Goal: Task Accomplishment & Management: Complete application form

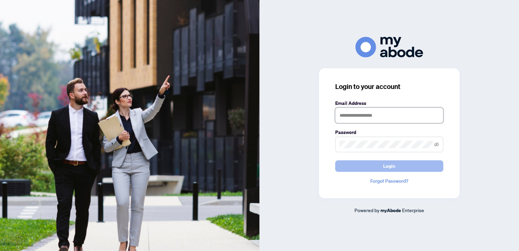
type input "**********"
click at [391, 166] on span "Login" at bounding box center [389, 166] width 12 height 11
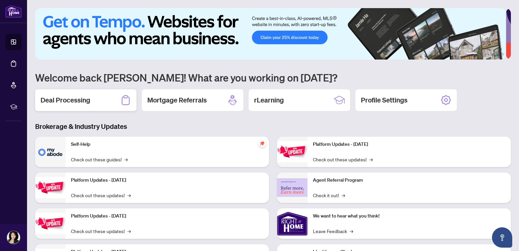
click at [79, 103] on h2 "Deal Processing" at bounding box center [66, 99] width 50 height 9
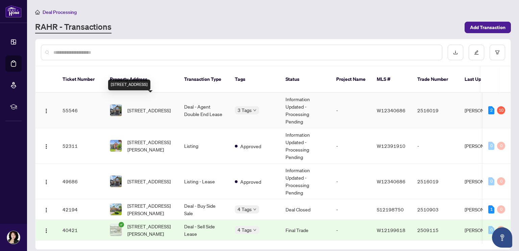
click at [158, 107] on span "1242 Wheat Boom Dr, Oakville, Ontario L6H 7G1, Canada" at bounding box center [148, 110] width 43 height 7
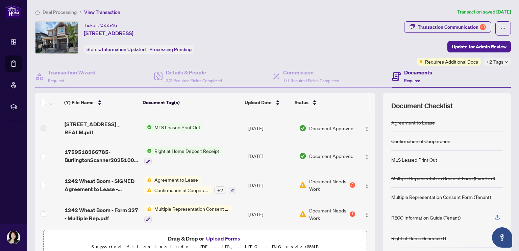
scroll to position [84, 0]
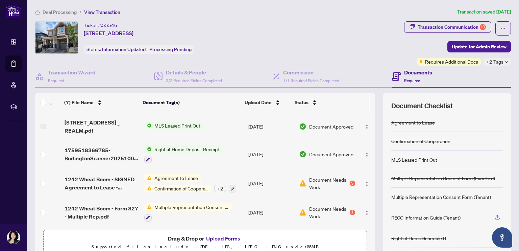
click at [230, 238] on button "Upload Forms" at bounding box center [223, 238] width 38 height 9
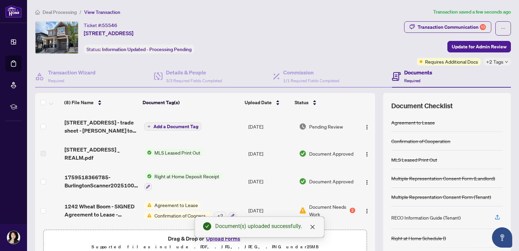
click at [171, 124] on span "Add a Document Tag" at bounding box center [176, 126] width 45 height 5
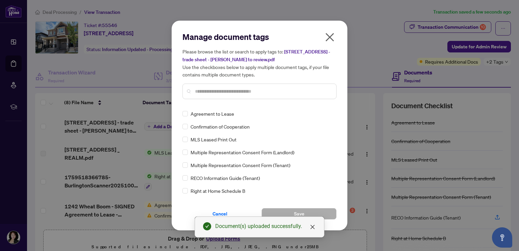
click at [215, 87] on div at bounding box center [260, 92] width 154 height 16
click at [216, 88] on input "text" at bounding box center [263, 91] width 136 height 7
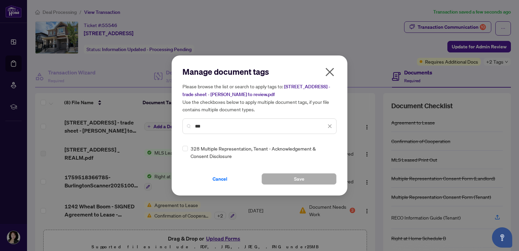
type input "***"
click at [304, 174] on span "Save" at bounding box center [299, 178] width 10 height 11
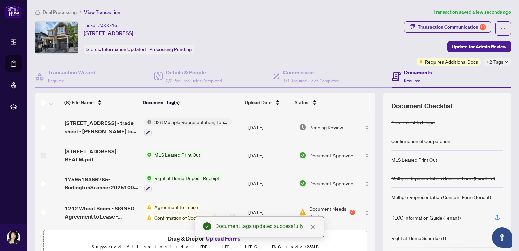
click at [138, 238] on div "Drag & Drop or Upload Forms Supported files include .PDF, .JPG, .JPEG, .PNG und…" at bounding box center [205, 242] width 315 height 17
click at [312, 226] on icon "close" at bounding box center [312, 226] width 5 height 5
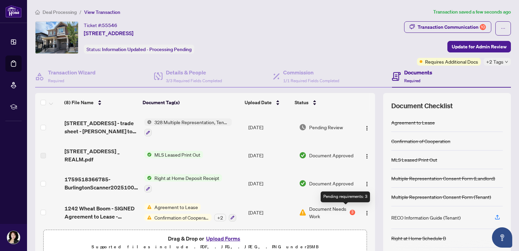
click at [350, 210] on div "3" at bounding box center [352, 212] width 5 height 5
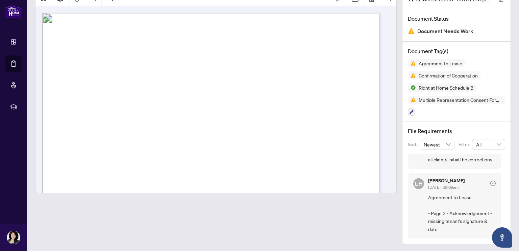
scroll to position [166, 0]
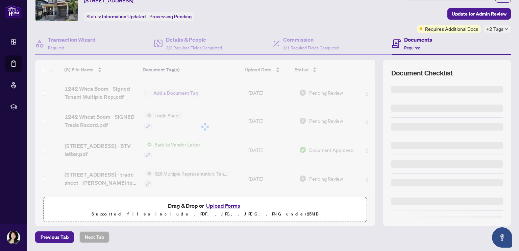
scroll to position [31, 0]
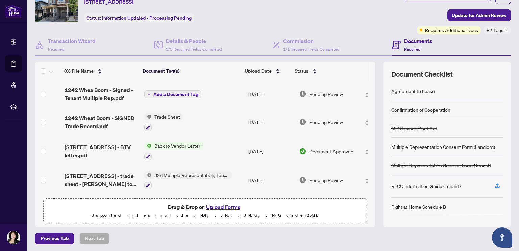
click at [231, 204] on button "Upload Forms" at bounding box center [223, 207] width 38 height 9
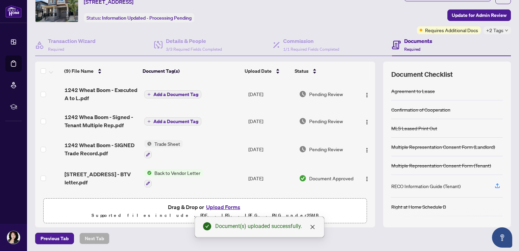
click at [165, 92] on span "Add a Document Tag" at bounding box center [176, 94] width 45 height 5
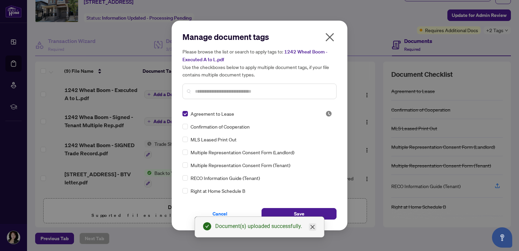
click at [312, 227] on icon "close" at bounding box center [313, 227] width 4 height 4
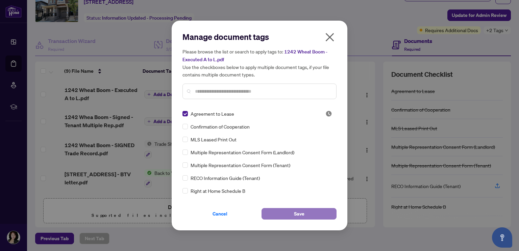
click at [303, 213] on span "Save" at bounding box center [299, 213] width 10 height 11
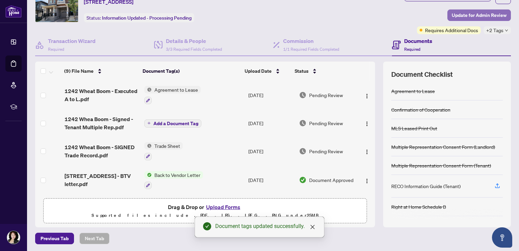
click at [479, 13] on span "Update for Admin Review" at bounding box center [479, 15] width 55 height 11
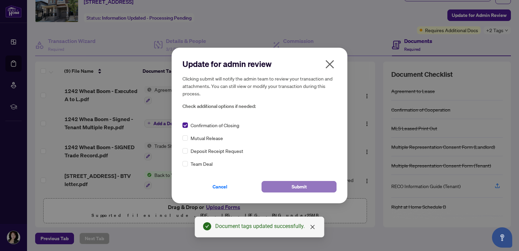
click at [296, 184] on span "Submit" at bounding box center [299, 186] width 15 height 11
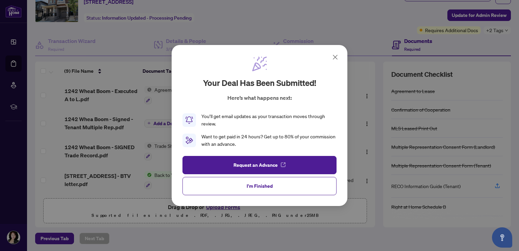
click at [337, 58] on icon at bounding box center [335, 57] width 8 height 8
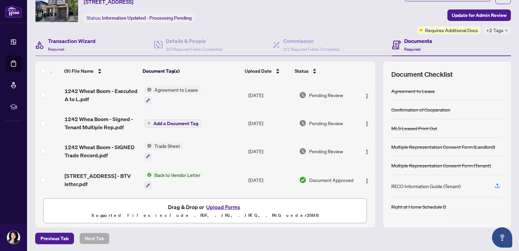
click at [119, 34] on div "Transaction Wizard Required" at bounding box center [94, 45] width 119 height 22
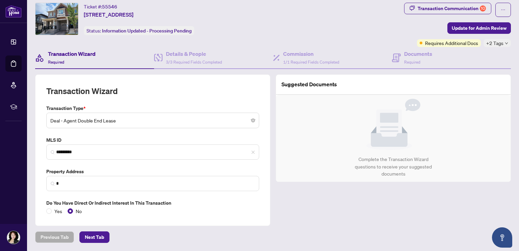
type input "**********"
